Goal: Ask a question

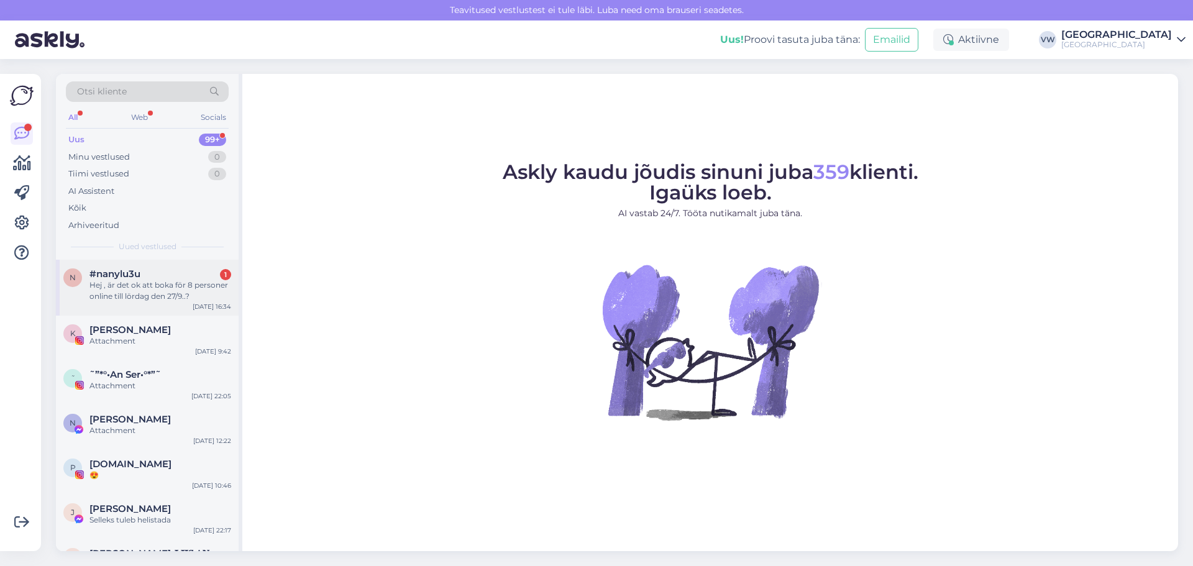
click at [170, 283] on div "Hej , är det ok att boka för 8 personer online till lördag den 27/9..?" at bounding box center [160, 291] width 142 height 22
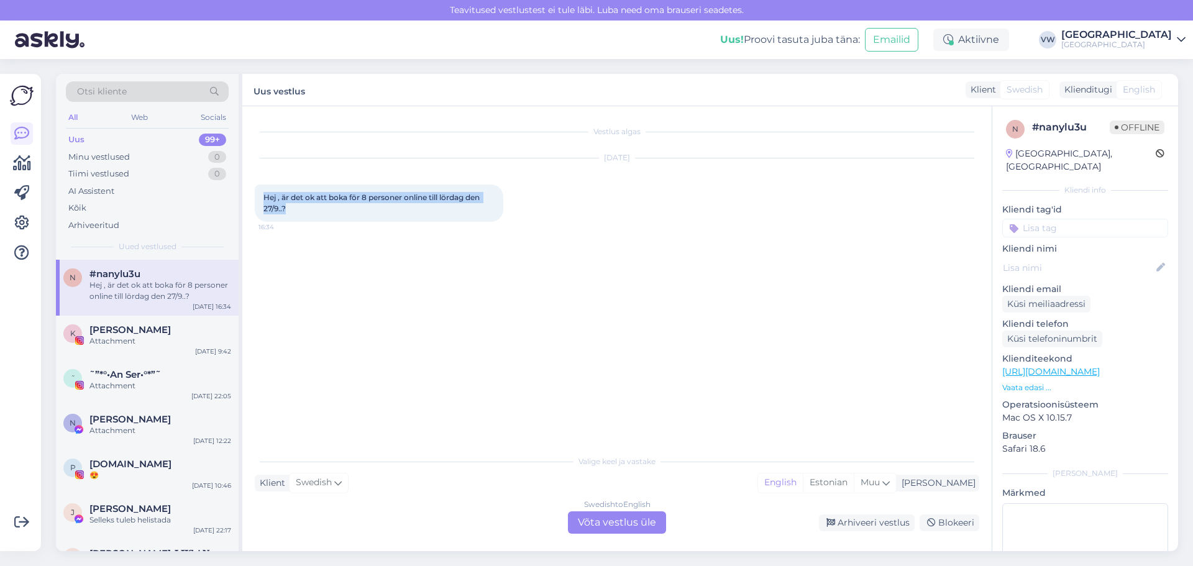
drag, startPoint x: 310, startPoint y: 210, endPoint x: 256, endPoint y: 196, distance: 55.8
click at [256, 196] on div "Hej , är det ok att boka för 8 personer online till lördag den 27/9..? 16:34" at bounding box center [379, 203] width 249 height 37
click at [329, 486] on span "Swedish" at bounding box center [314, 483] width 36 height 14
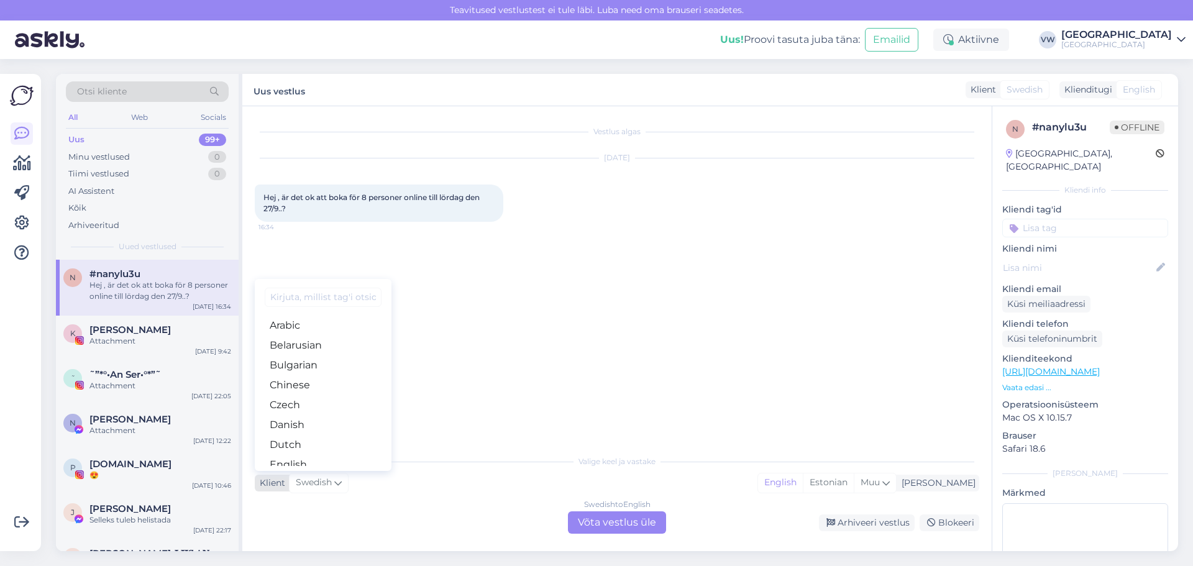
click at [329, 486] on span "Swedish" at bounding box center [314, 483] width 36 height 14
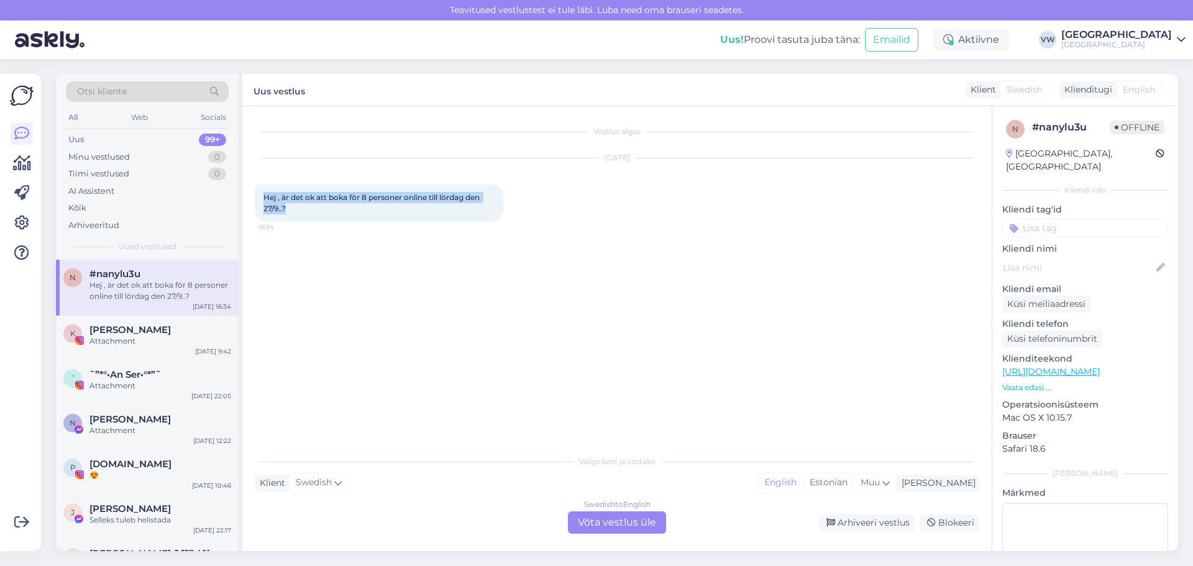
drag, startPoint x: 288, startPoint y: 206, endPoint x: 264, endPoint y: 193, distance: 27.2
click at [264, 193] on div "Hej , är det ok att boka för 8 personer online till lördag den 27/9..? 16:34" at bounding box center [379, 203] width 249 height 37
drag, startPoint x: 289, startPoint y: 209, endPoint x: 257, endPoint y: 199, distance: 34.0
click at [257, 199] on div "Hej , är det ok att boka för 8 personer online till lördag den 27/9..? 16:34" at bounding box center [379, 203] width 249 height 37
copy span "Hej , är det ok att boka för 8 personer online till lördag den 27/9..?"
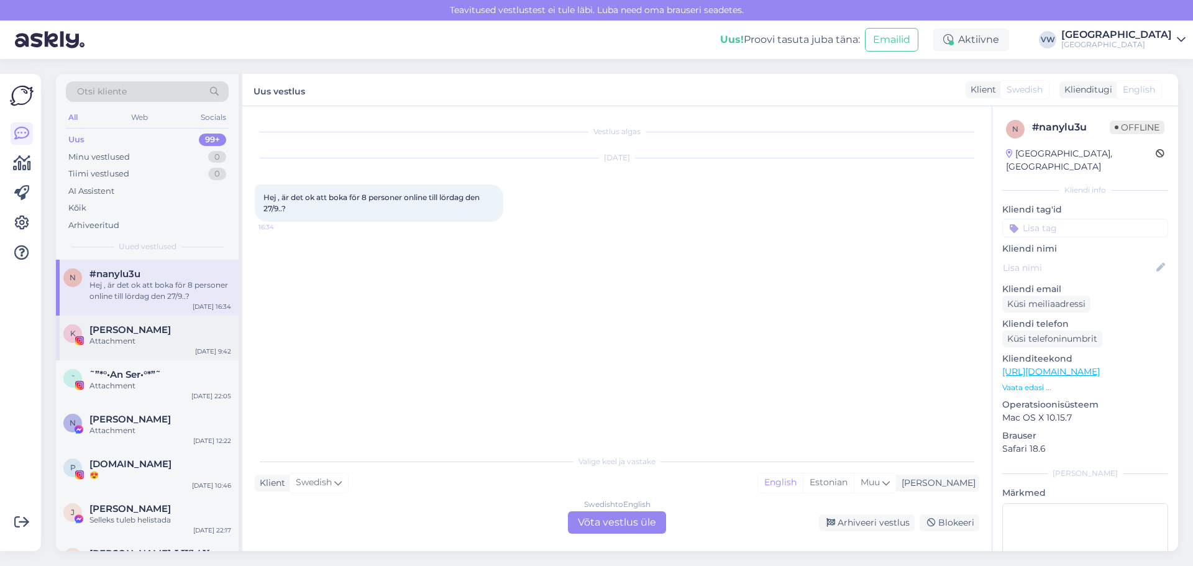
click at [196, 336] on div "Attachment" at bounding box center [160, 341] width 142 height 11
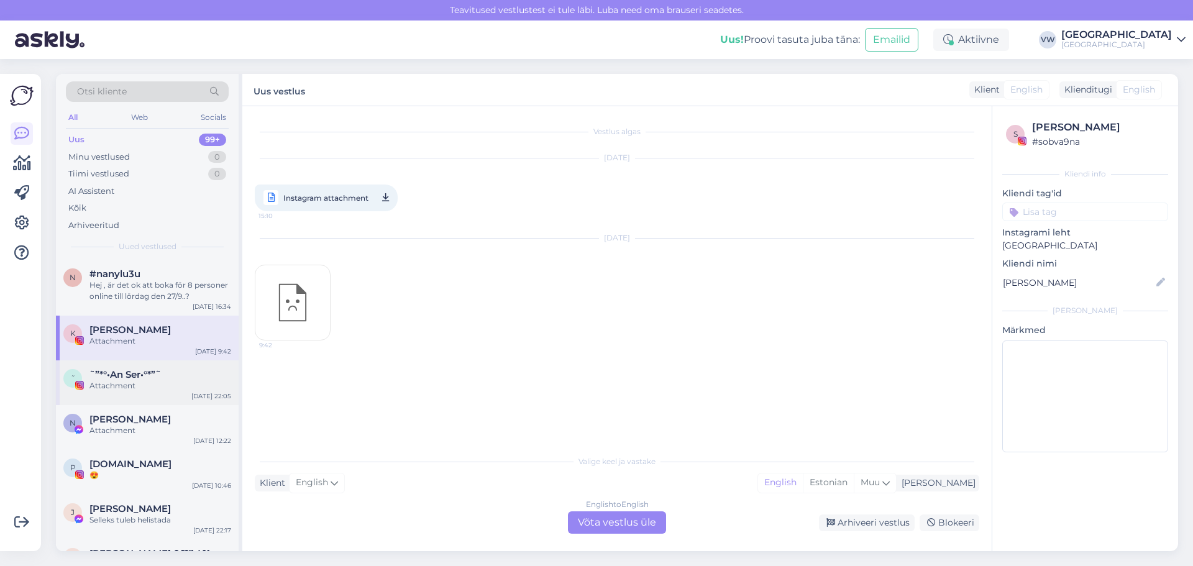
click at [167, 377] on div "˜”*°•An Ser•°*”˜" at bounding box center [160, 374] width 142 height 11
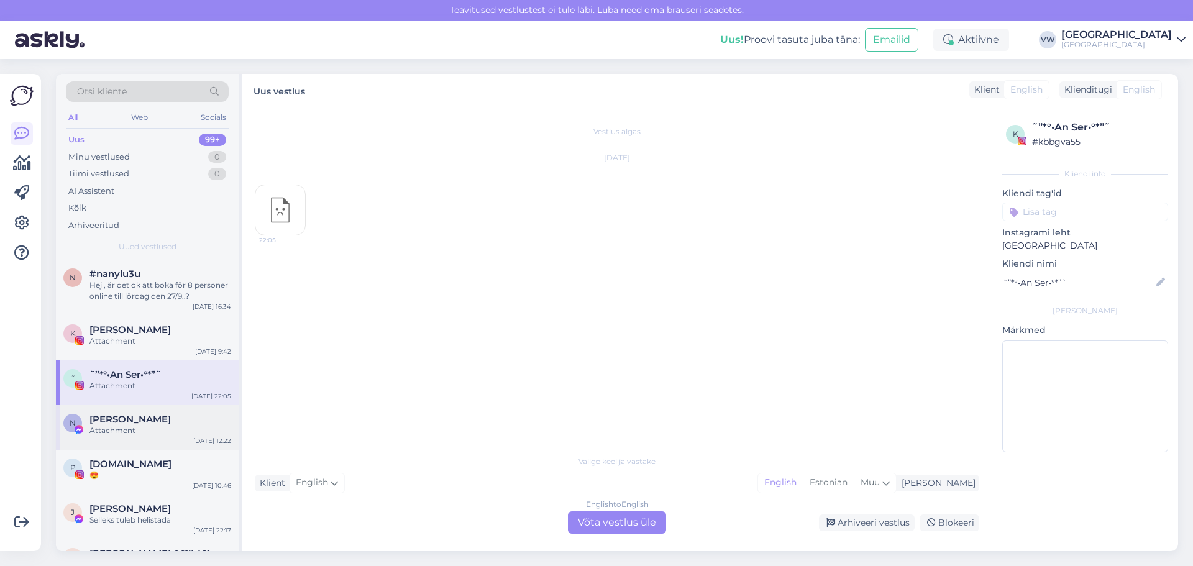
click at [158, 429] on div "Attachment" at bounding box center [160, 430] width 142 height 11
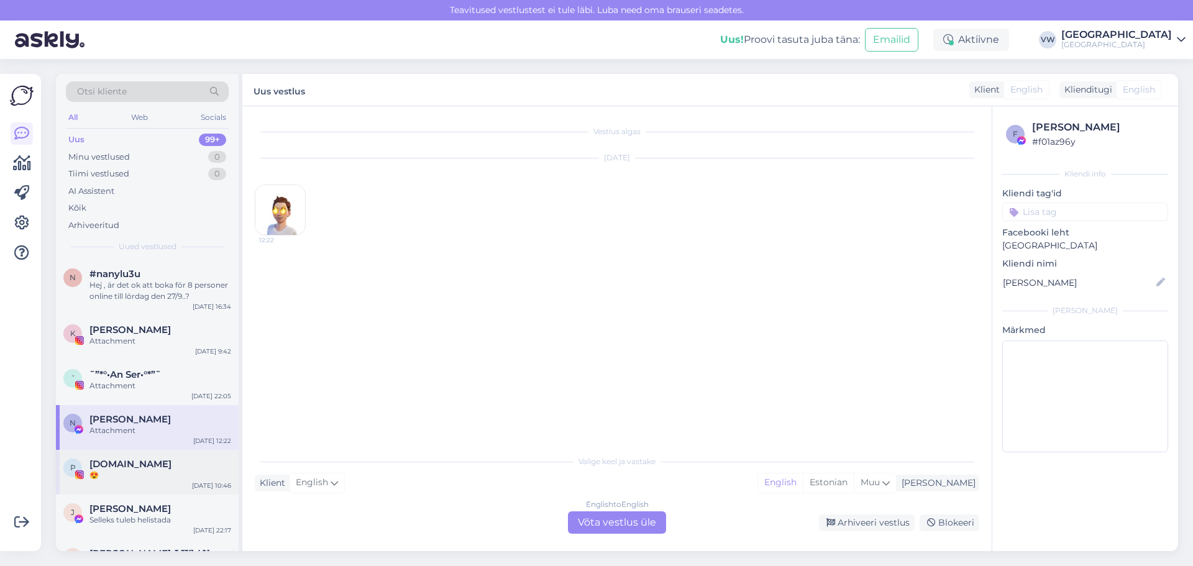
click at [163, 468] on div "[DOMAIN_NAME]" at bounding box center [160, 464] width 142 height 11
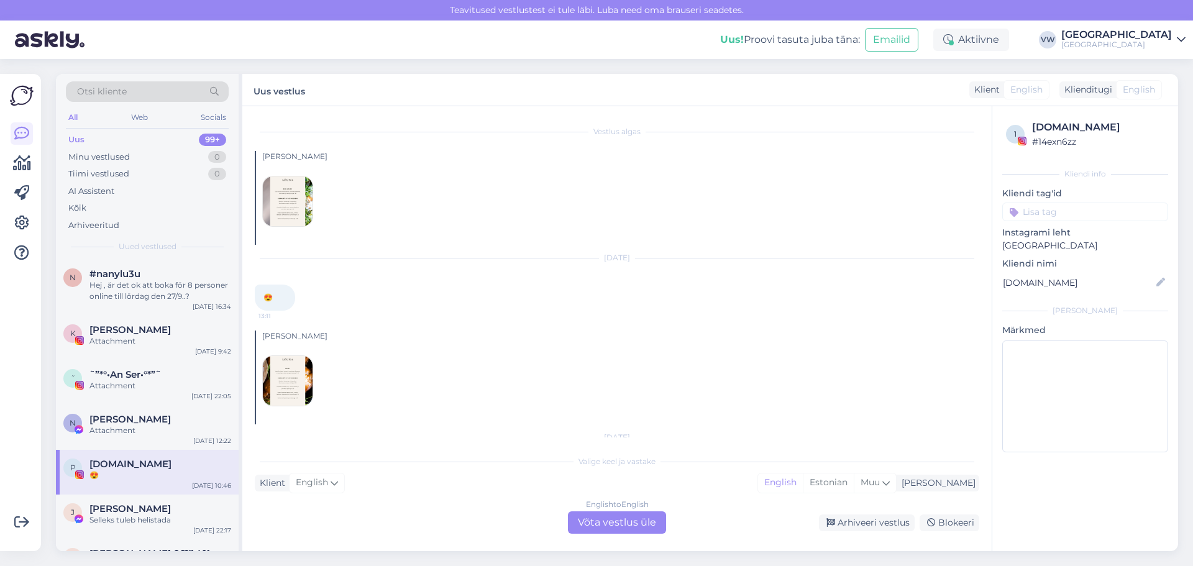
scroll to position [67, 0]
